Goal: Transaction & Acquisition: Obtain resource

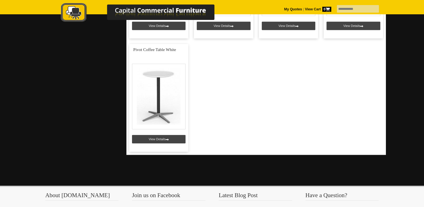
scroll to position [336, 0]
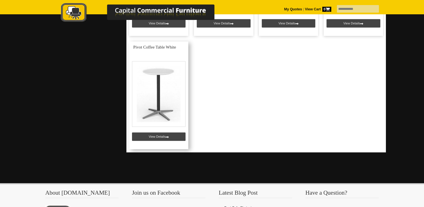
click at [156, 134] on link at bounding box center [158, 95] width 59 height 108
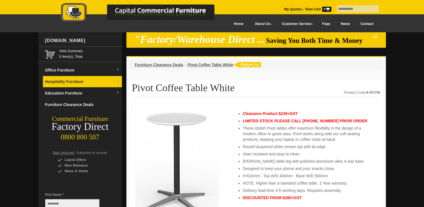
click at [65, 81] on link "Hospitality Furniture" at bounding box center [82, 81] width 79 height 11
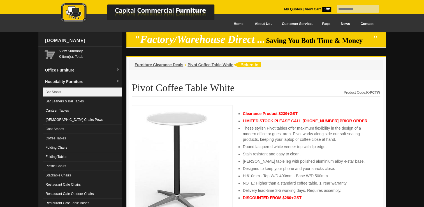
click at [60, 92] on link "Bar Stools" at bounding box center [82, 91] width 79 height 9
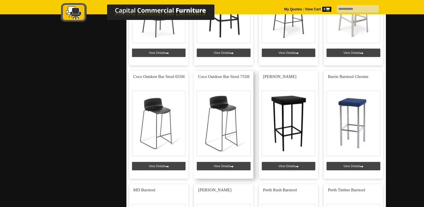
scroll to position [420, 0]
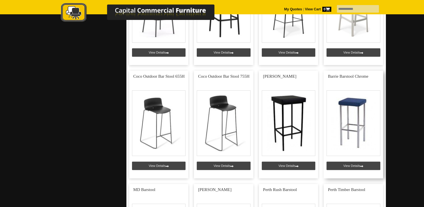
click at [352, 166] on link at bounding box center [352, 125] width 59 height 108
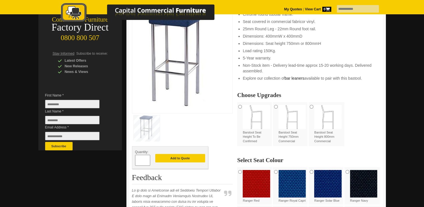
scroll to position [112, 0]
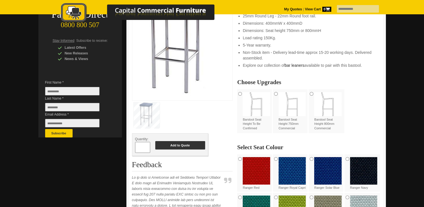
click at [171, 144] on button "Add to Quote" at bounding box center [180, 145] width 50 height 8
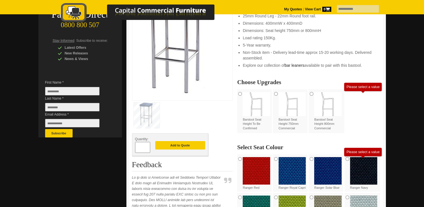
click at [364, 201] on img at bounding box center [363, 208] width 27 height 27
click at [184, 146] on button "Add to Quote" at bounding box center [180, 145] width 50 height 8
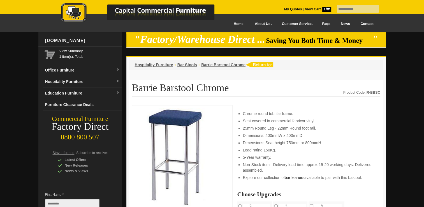
click at [325, 9] on icon at bounding box center [327, 10] width 4 height 4
